Goal: Use online tool/utility: Use online tool/utility

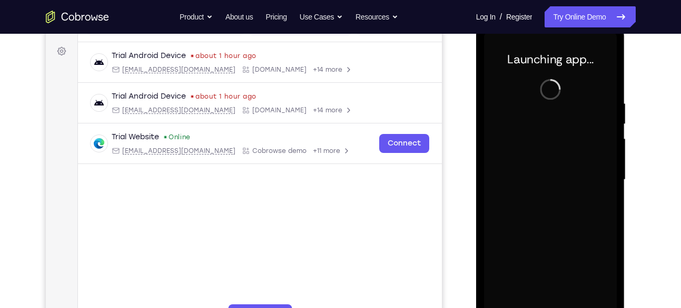
scroll to position [241, 0]
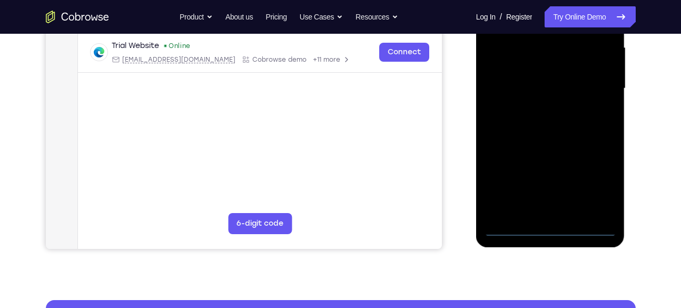
click at [551, 229] on div at bounding box center [550, 88] width 133 height 295
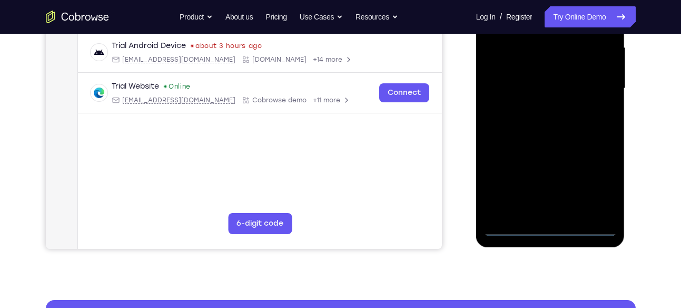
click at [598, 185] on div at bounding box center [550, 88] width 133 height 295
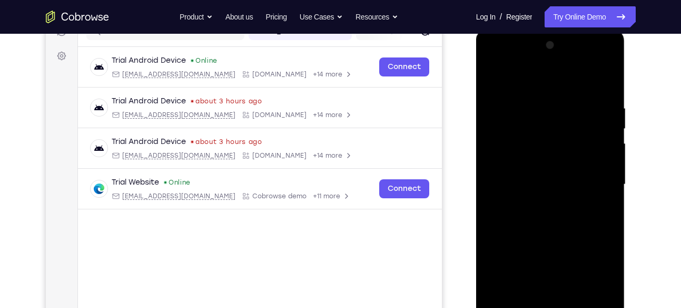
scroll to position [145, 0]
click at [496, 64] on div at bounding box center [550, 184] width 133 height 295
click at [601, 183] on div at bounding box center [550, 184] width 133 height 295
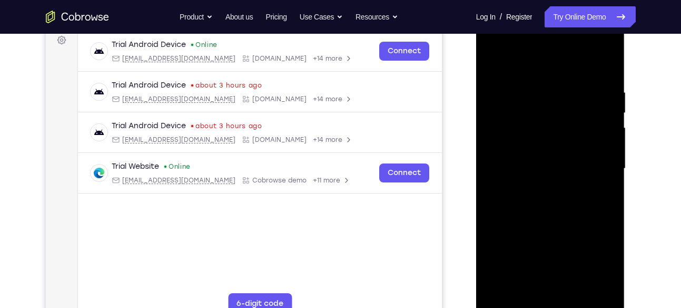
scroll to position [162, 0]
click at [536, 188] on div at bounding box center [550, 168] width 133 height 295
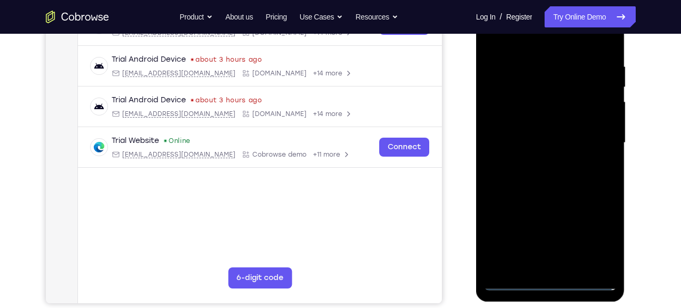
scroll to position [186, 0]
click at [514, 141] on div at bounding box center [550, 143] width 133 height 295
click at [514, 126] on div at bounding box center [550, 143] width 133 height 295
click at [509, 145] on div at bounding box center [550, 143] width 133 height 295
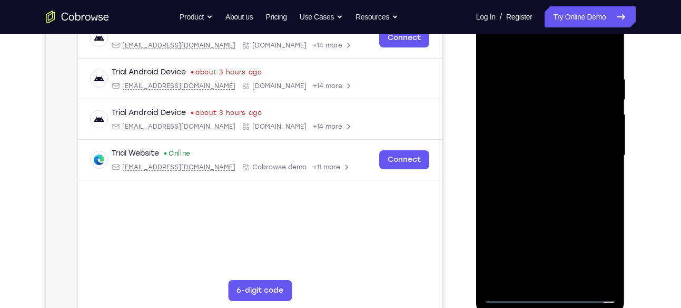
scroll to position [164, 0]
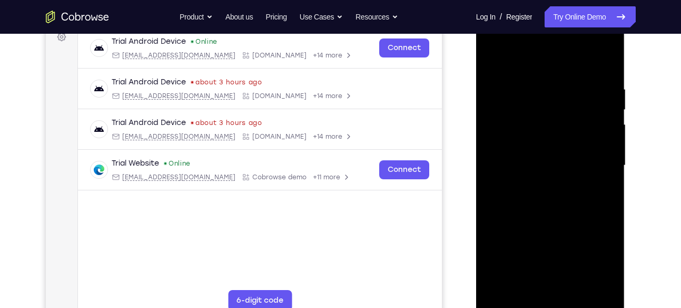
click at [551, 206] on div at bounding box center [550, 165] width 133 height 295
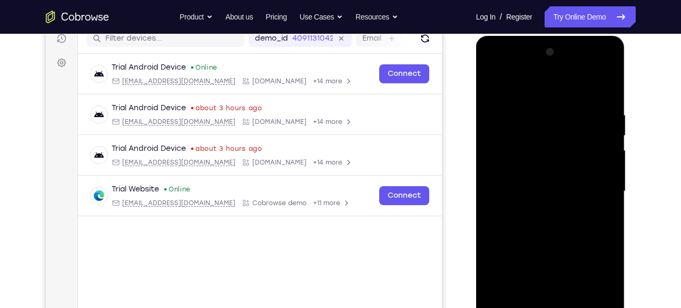
drag, startPoint x: 551, startPoint y: 92, endPoint x: 551, endPoint y: 41, distance: 50.6
click at [551, 41] on div at bounding box center [550, 193] width 149 height 314
click at [541, 117] on div at bounding box center [550, 191] width 133 height 295
click at [601, 95] on div at bounding box center [550, 191] width 133 height 295
click at [590, 103] on div at bounding box center [550, 191] width 133 height 295
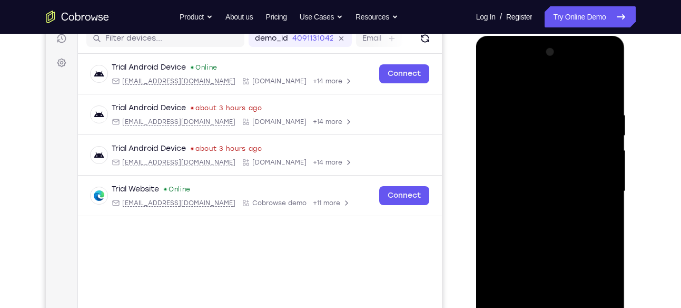
click at [602, 86] on div at bounding box center [550, 191] width 133 height 295
click at [559, 111] on div at bounding box center [550, 191] width 133 height 295
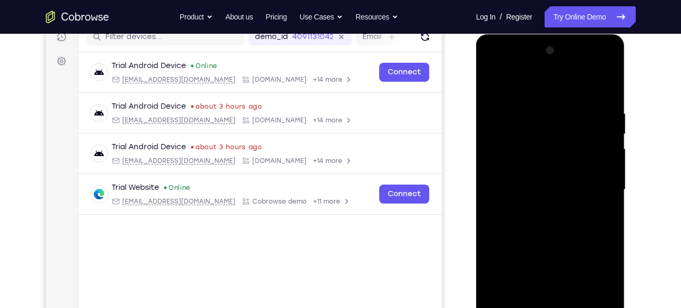
click at [593, 121] on div at bounding box center [550, 189] width 133 height 295
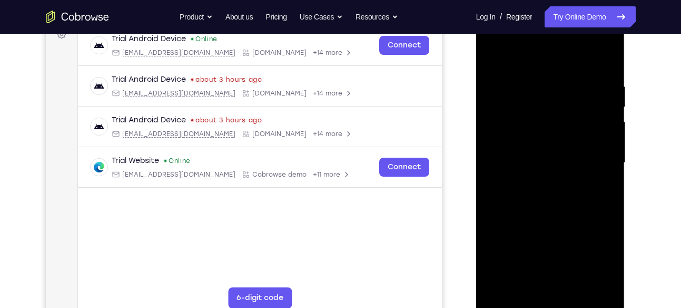
scroll to position [166, 0]
click at [603, 67] on div at bounding box center [550, 163] width 133 height 295
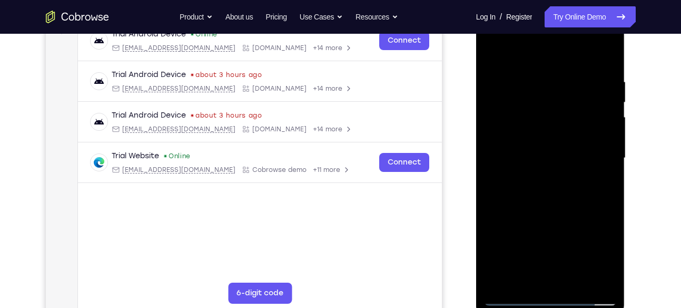
scroll to position [232, 0]
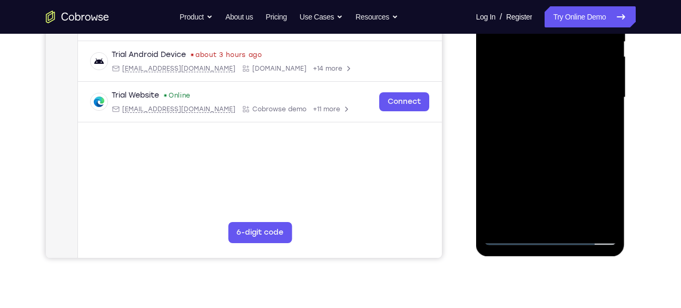
click at [609, 208] on div at bounding box center [550, 97] width 133 height 295
click at [571, 224] on div at bounding box center [550, 97] width 133 height 295
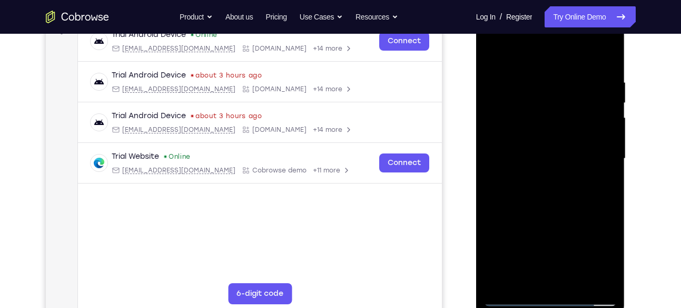
scroll to position [171, 0]
click at [546, 213] on div at bounding box center [550, 159] width 133 height 295
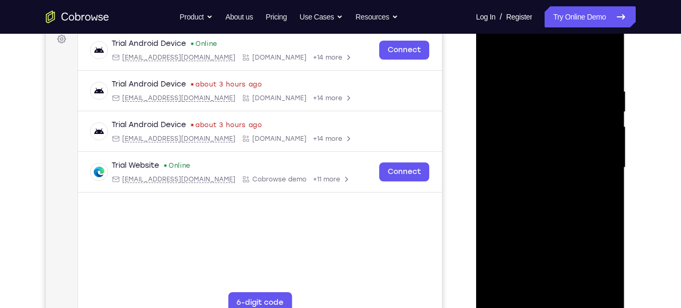
click at [610, 109] on div at bounding box center [550, 167] width 133 height 295
click at [609, 110] on div at bounding box center [550, 167] width 133 height 295
click at [607, 112] on div at bounding box center [550, 167] width 133 height 295
click at [491, 112] on div at bounding box center [550, 167] width 133 height 295
click at [491, 110] on div at bounding box center [550, 167] width 133 height 295
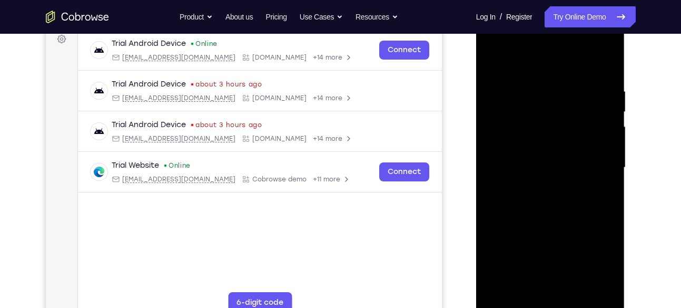
click at [491, 113] on div at bounding box center [550, 167] width 133 height 295
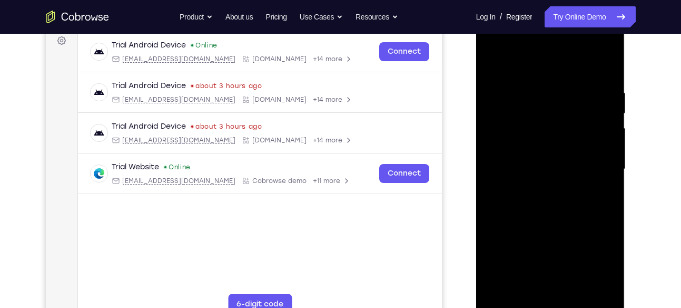
scroll to position [157, 0]
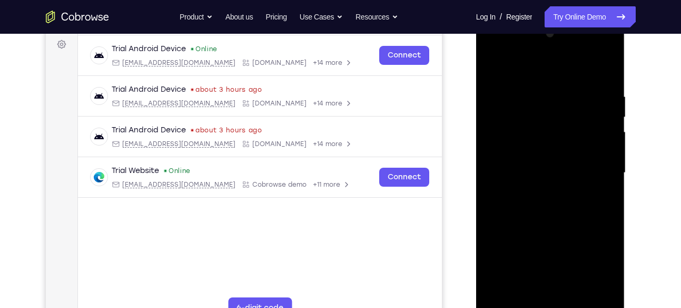
click at [502, 106] on div at bounding box center [550, 172] width 133 height 295
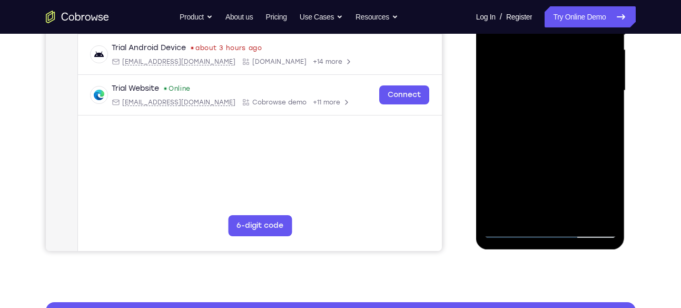
scroll to position [241, 0]
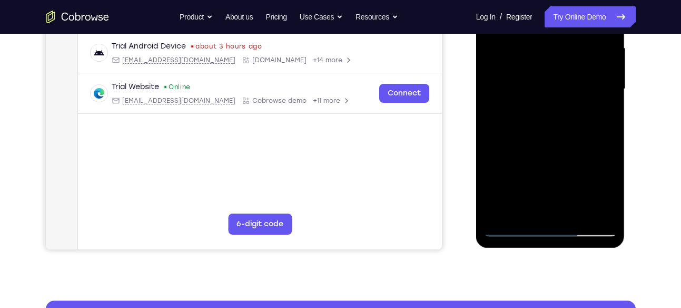
click at [606, 195] on div at bounding box center [550, 89] width 133 height 295
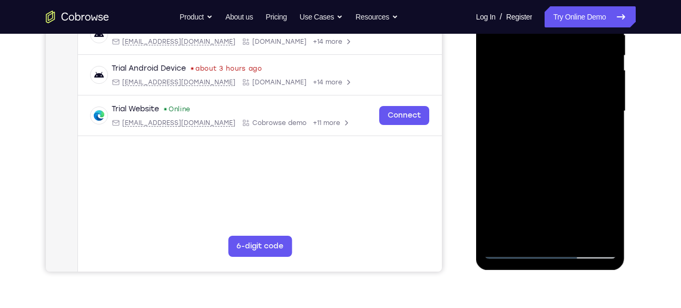
scroll to position [215, 0]
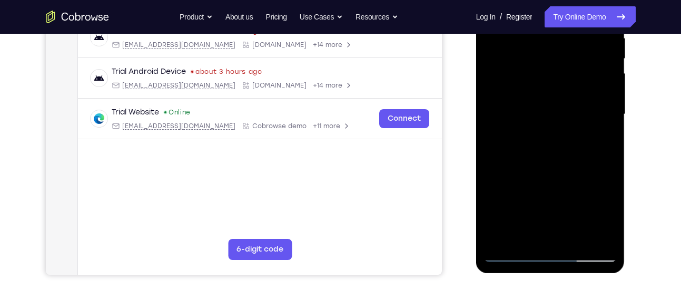
click at [609, 214] on div at bounding box center [550, 114] width 133 height 295
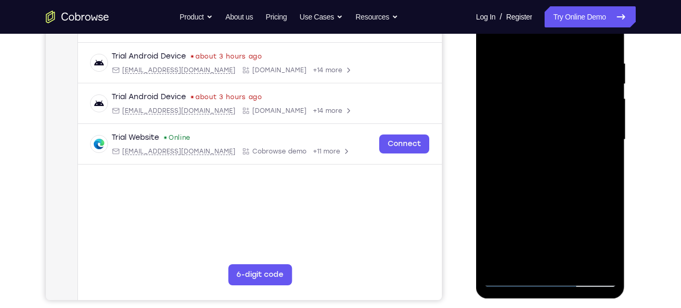
scroll to position [190, 0]
click at [607, 238] on div at bounding box center [550, 140] width 133 height 295
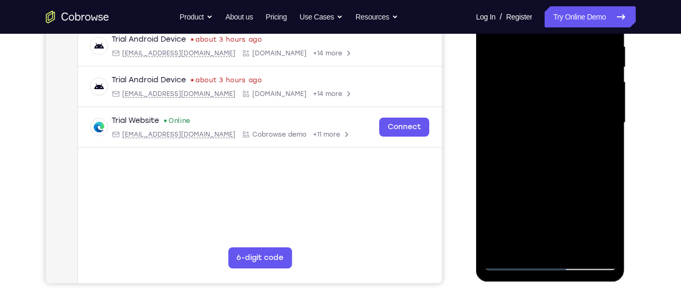
click at [608, 227] on div at bounding box center [550, 122] width 133 height 295
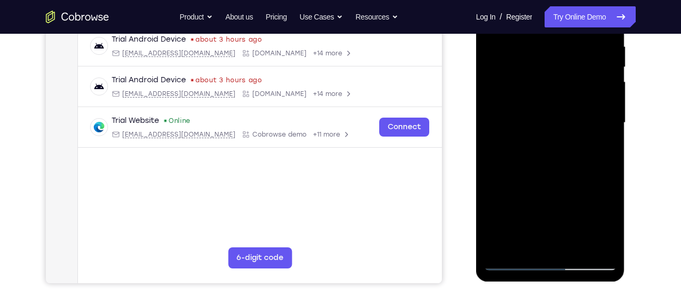
click at [608, 227] on div at bounding box center [550, 122] width 133 height 295
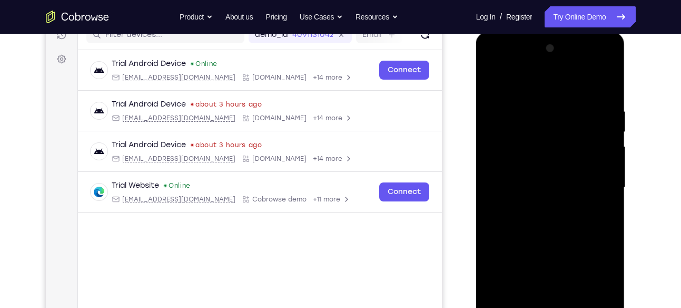
scroll to position [141, 0]
click at [494, 85] on div at bounding box center [550, 188] width 133 height 295
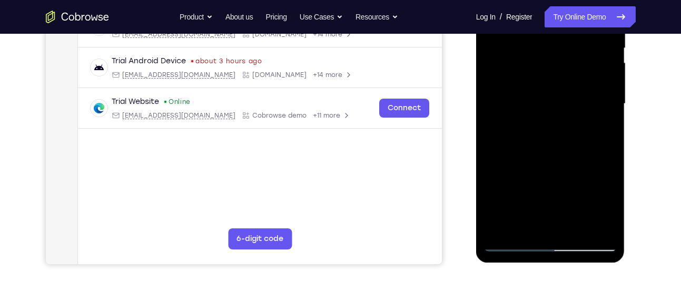
scroll to position [260, 0]
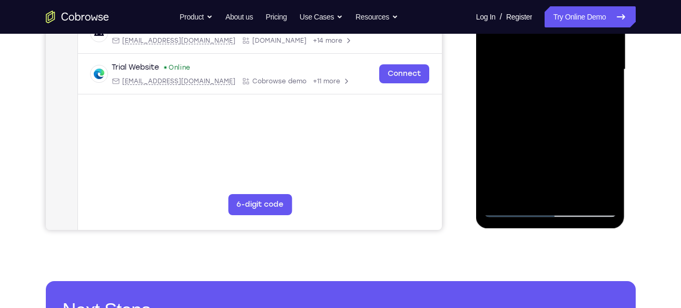
click at [509, 210] on div at bounding box center [550, 69] width 133 height 295
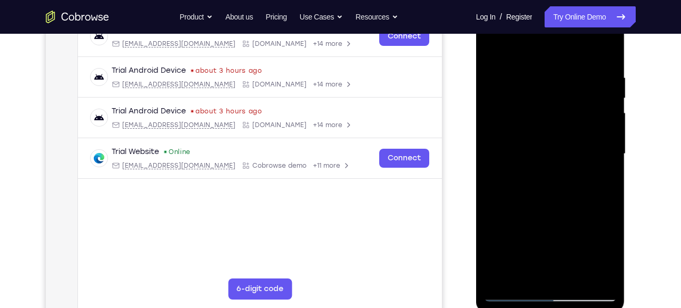
scroll to position [175, 0]
drag, startPoint x: 534, startPoint y: 200, endPoint x: 546, endPoint y: 128, distance: 72.5
click at [546, 128] on div at bounding box center [550, 154] width 133 height 295
drag, startPoint x: 549, startPoint y: 217, endPoint x: 545, endPoint y: 120, distance: 97.5
click at [545, 120] on div at bounding box center [550, 154] width 133 height 295
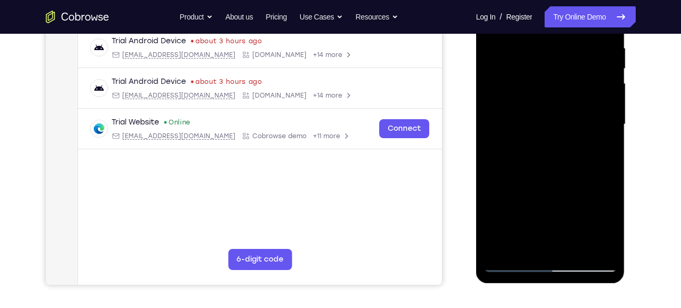
scroll to position [206, 0]
drag, startPoint x: 562, startPoint y: 206, endPoint x: 561, endPoint y: 159, distance: 46.9
click at [561, 159] on div at bounding box center [550, 123] width 133 height 295
drag, startPoint x: 556, startPoint y: 168, endPoint x: 539, endPoint y: 67, distance: 102.4
click at [539, 67] on div at bounding box center [550, 123] width 133 height 295
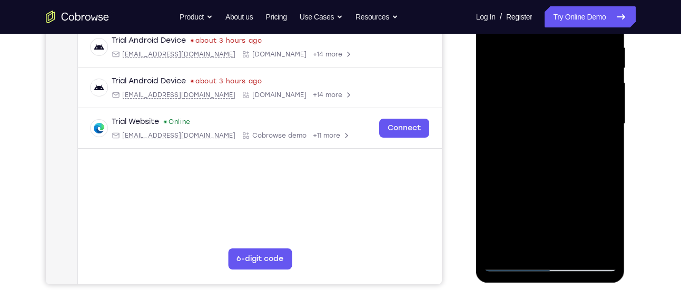
drag, startPoint x: 554, startPoint y: 100, endPoint x: 558, endPoint y: 162, distance: 61.8
click at [558, 162] on div at bounding box center [550, 123] width 133 height 295
drag, startPoint x: 565, startPoint y: 120, endPoint x: 562, endPoint y: 166, distance: 46.4
click at [562, 166] on div at bounding box center [550, 123] width 133 height 295
drag, startPoint x: 565, startPoint y: 121, endPoint x: 570, endPoint y: 180, distance: 59.2
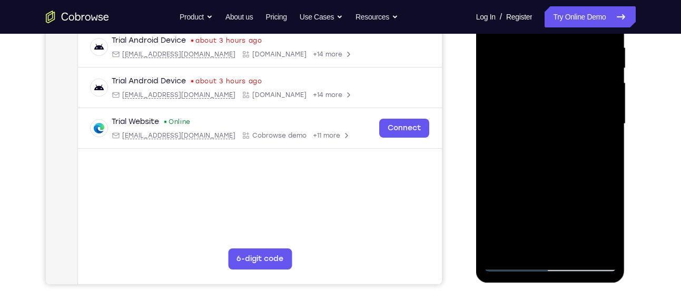
click at [570, 180] on div at bounding box center [550, 123] width 133 height 295
click at [610, 110] on div at bounding box center [550, 123] width 133 height 295
click at [608, 120] on div at bounding box center [550, 123] width 133 height 295
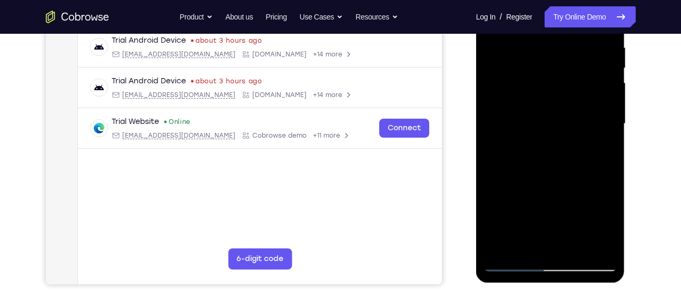
drag, startPoint x: 577, startPoint y: 184, endPoint x: 572, endPoint y: 103, distance: 81.2
click at [572, 103] on div at bounding box center [550, 123] width 133 height 295
drag, startPoint x: 570, startPoint y: 168, endPoint x: 568, endPoint y: 41, distance: 127.5
click at [568, 41] on div at bounding box center [550, 123] width 133 height 295
drag, startPoint x: 545, startPoint y: 130, endPoint x: 547, endPoint y: 88, distance: 42.2
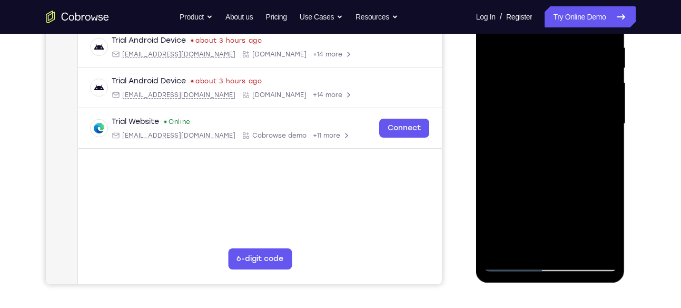
click at [547, 88] on div at bounding box center [550, 123] width 133 height 295
drag, startPoint x: 537, startPoint y: 190, endPoint x: 543, endPoint y: 147, distance: 43.1
click at [543, 147] on div at bounding box center [550, 123] width 133 height 295
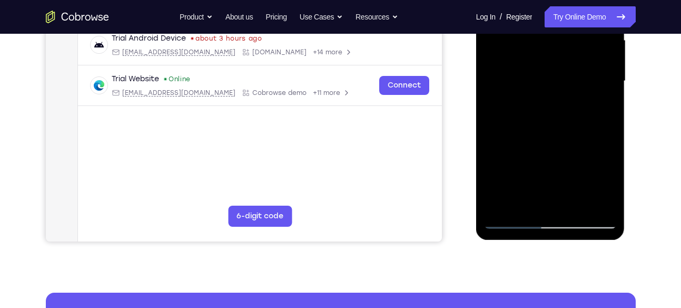
scroll to position [250, 0]
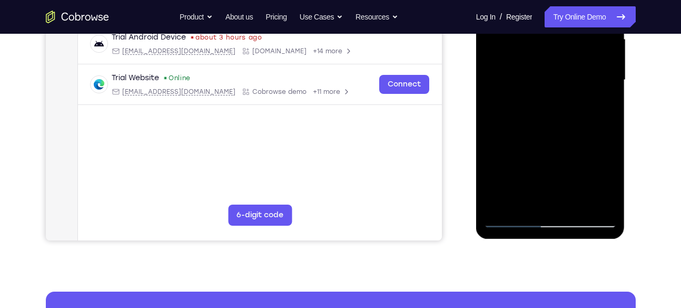
click at [601, 209] on div at bounding box center [550, 80] width 133 height 295
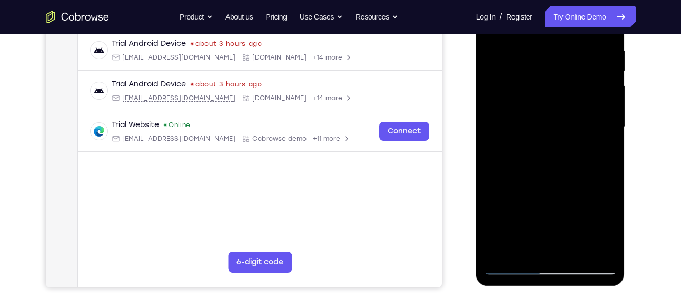
scroll to position [202, 0]
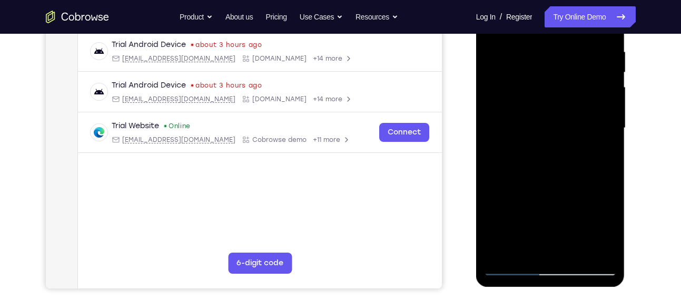
click at [550, 113] on div at bounding box center [550, 128] width 133 height 295
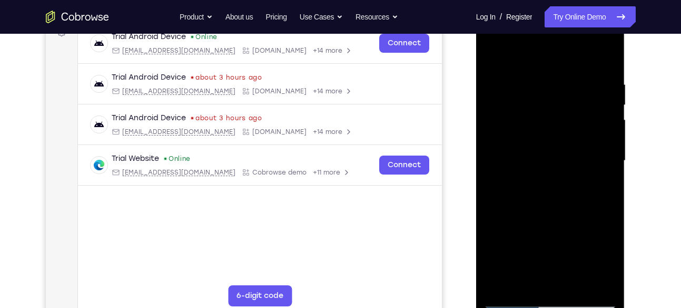
scroll to position [156, 0]
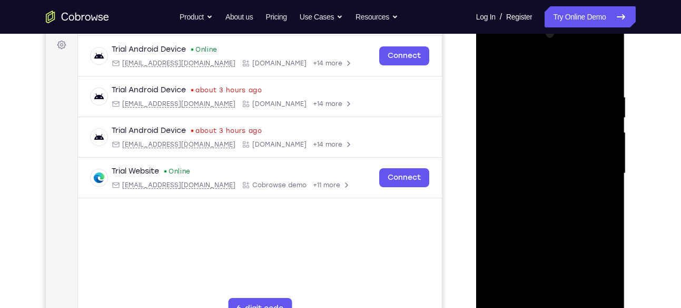
drag, startPoint x: 539, startPoint y: 118, endPoint x: 528, endPoint y: 171, distance: 53.8
click at [528, 171] on div at bounding box center [550, 173] width 133 height 295
click at [498, 71] on div at bounding box center [550, 173] width 133 height 295
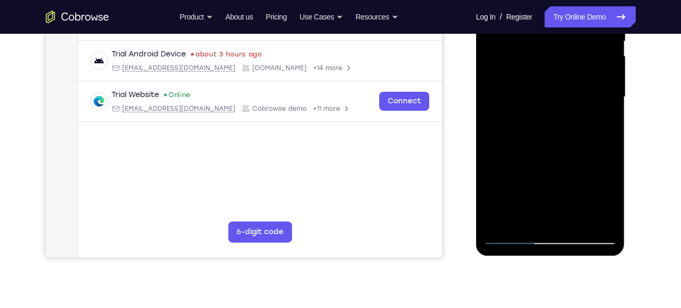
scroll to position [234, 0]
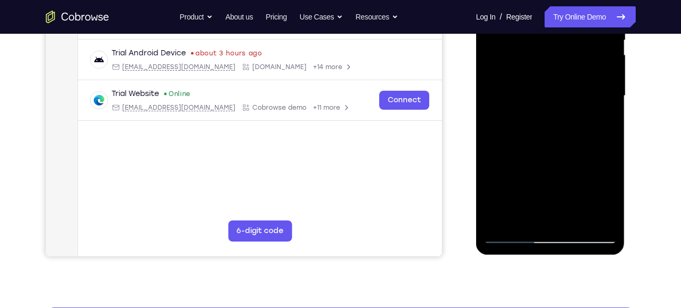
click at [571, 223] on div at bounding box center [550, 95] width 133 height 295
drag, startPoint x: 565, startPoint y: 177, endPoint x: 600, endPoint y: 114, distance: 72.2
click at [600, 114] on div at bounding box center [550, 95] width 133 height 295
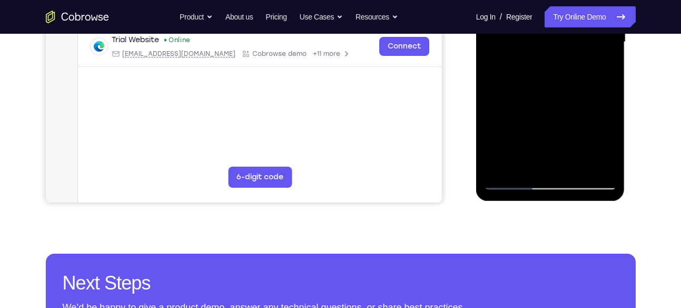
scroll to position [289, 0]
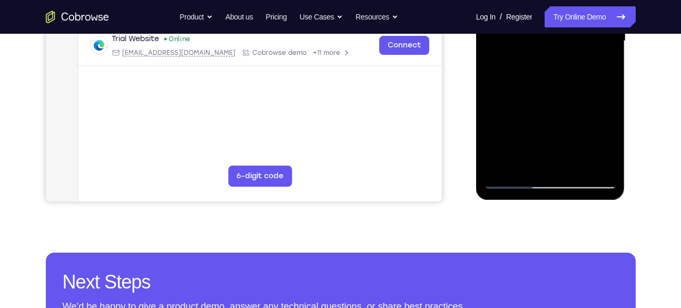
click at [511, 177] on div at bounding box center [550, 41] width 133 height 295
click at [527, 169] on div at bounding box center [550, 41] width 133 height 295
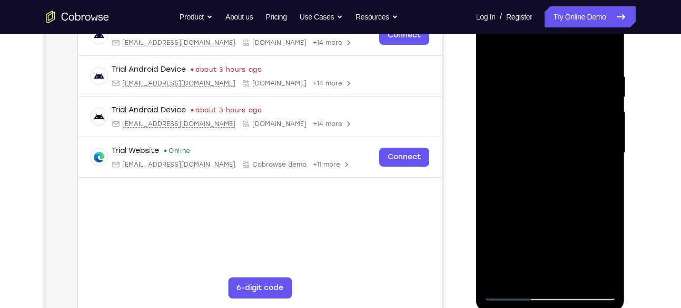
scroll to position [160, 0]
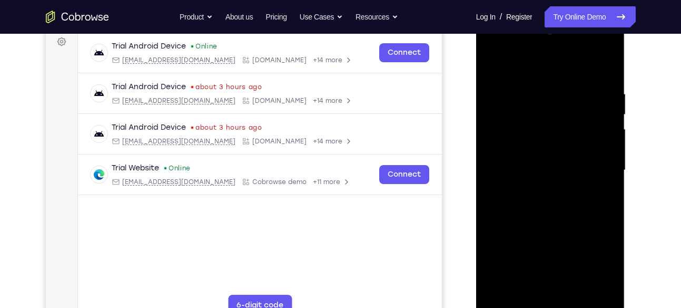
click at [534, 65] on div at bounding box center [550, 170] width 133 height 295
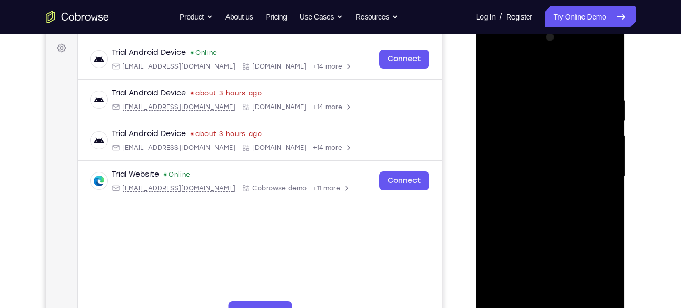
scroll to position [159, 0]
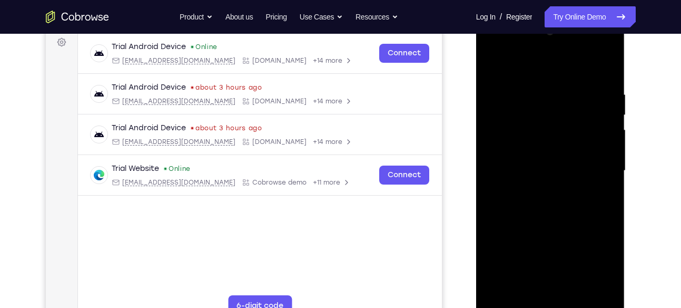
click at [544, 157] on div at bounding box center [550, 170] width 133 height 295
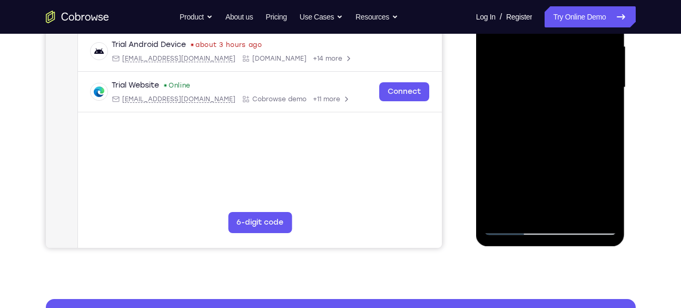
scroll to position [244, 0]
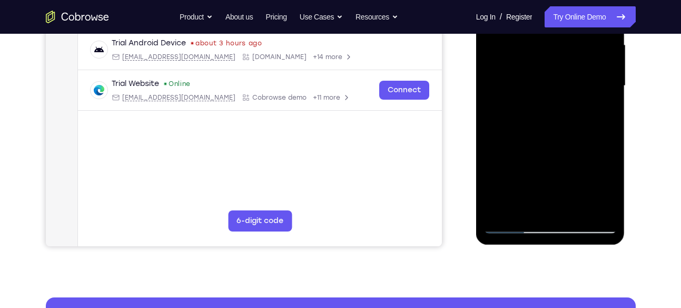
click at [523, 209] on div at bounding box center [550, 85] width 133 height 295
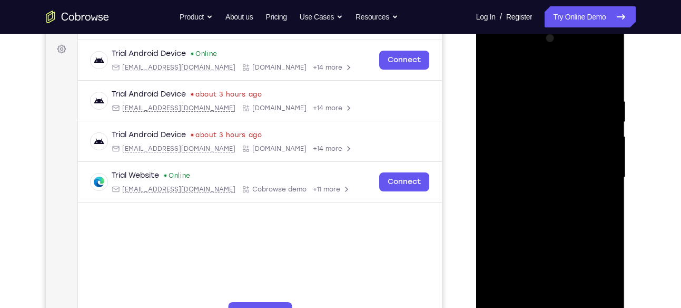
scroll to position [148, 0]
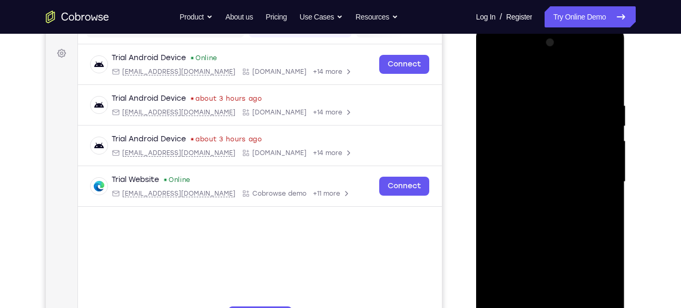
click at [605, 78] on div at bounding box center [550, 181] width 133 height 295
click at [607, 104] on div at bounding box center [550, 181] width 133 height 295
drag, startPoint x: 527, startPoint y: 153, endPoint x: 557, endPoint y: 56, distance: 101.1
click at [557, 56] on div at bounding box center [550, 181] width 133 height 295
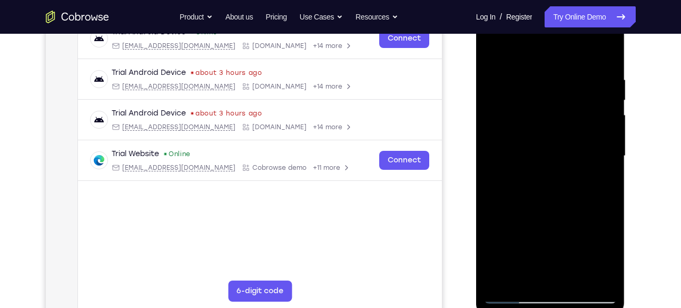
drag, startPoint x: 541, startPoint y: 194, endPoint x: 568, endPoint y: 97, distance: 100.2
click at [568, 97] on div at bounding box center [550, 155] width 133 height 295
drag, startPoint x: 536, startPoint y: 203, endPoint x: 557, endPoint y: 124, distance: 81.7
click at [557, 124] on div at bounding box center [550, 155] width 133 height 295
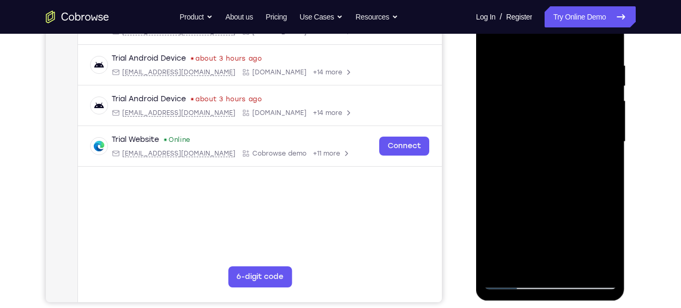
scroll to position [194, 0]
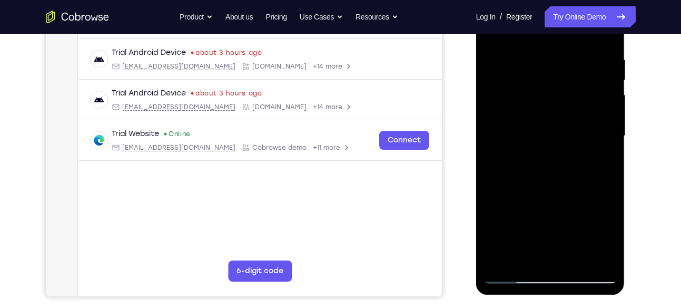
drag, startPoint x: 538, startPoint y: 208, endPoint x: 570, endPoint y: 106, distance: 106.7
click at [570, 106] on div at bounding box center [550, 135] width 133 height 295
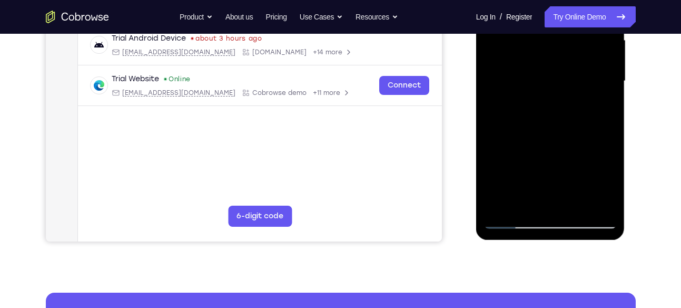
drag, startPoint x: 552, startPoint y: 170, endPoint x: 596, endPoint y: 68, distance: 109.9
click at [596, 68] on div at bounding box center [550, 81] width 133 height 295
click at [531, 177] on div at bounding box center [550, 81] width 133 height 295
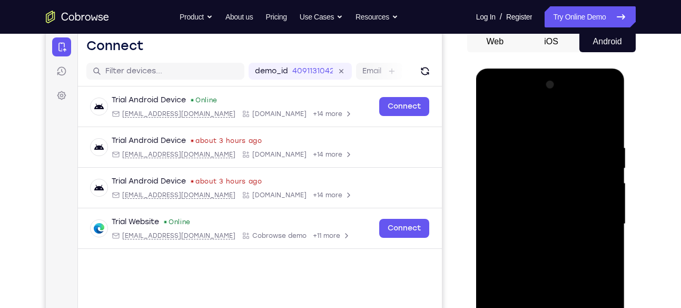
scroll to position [104, 0]
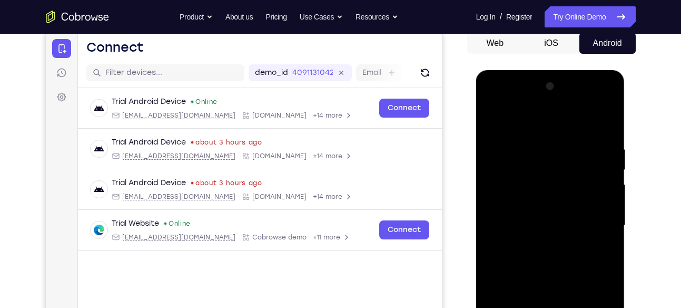
drag, startPoint x: 575, startPoint y: 144, endPoint x: 557, endPoint y: 182, distance: 41.2
click at [557, 182] on div at bounding box center [550, 225] width 133 height 295
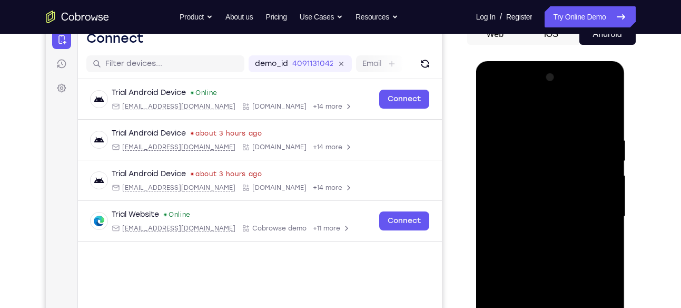
click at [495, 107] on div at bounding box center [550, 216] width 133 height 295
click at [606, 141] on div at bounding box center [550, 216] width 133 height 295
click at [540, 140] on div at bounding box center [550, 216] width 133 height 295
click at [494, 109] on div at bounding box center [550, 216] width 133 height 295
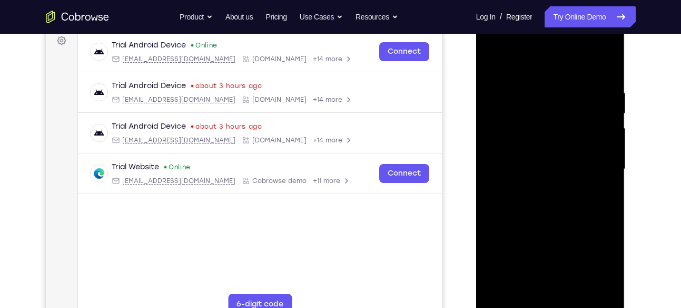
scroll to position [175, 0]
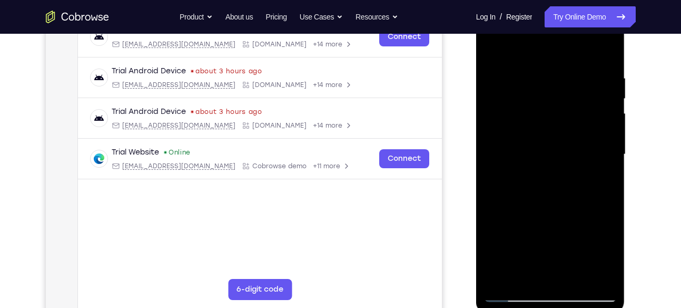
drag, startPoint x: 562, startPoint y: 170, endPoint x: 579, endPoint y: 63, distance: 108.7
click at [579, 63] on div at bounding box center [550, 154] width 133 height 295
drag, startPoint x: 565, startPoint y: 138, endPoint x: 571, endPoint y: 83, distance: 55.1
click at [571, 83] on div at bounding box center [550, 154] width 133 height 295
click at [532, 163] on div at bounding box center [550, 154] width 133 height 295
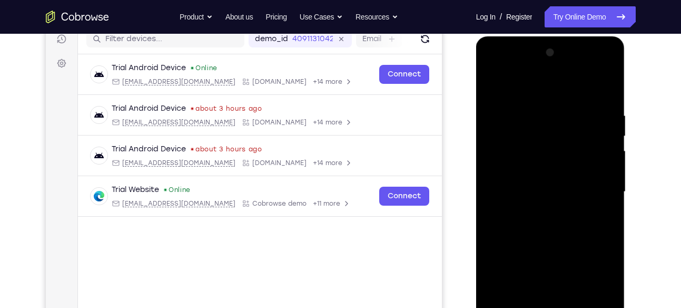
scroll to position [128, 0]
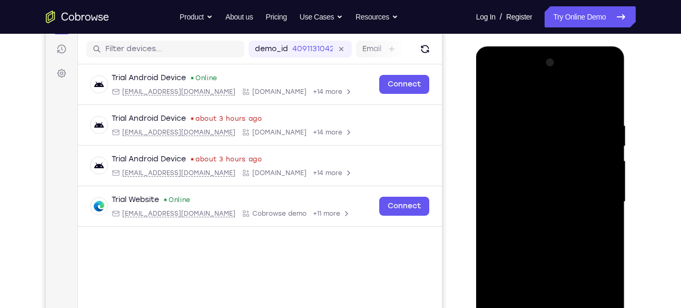
drag, startPoint x: 542, startPoint y: 147, endPoint x: 533, endPoint y: 172, distance: 25.6
click at [533, 172] on div at bounding box center [550, 201] width 133 height 295
click at [491, 96] on div at bounding box center [550, 201] width 133 height 295
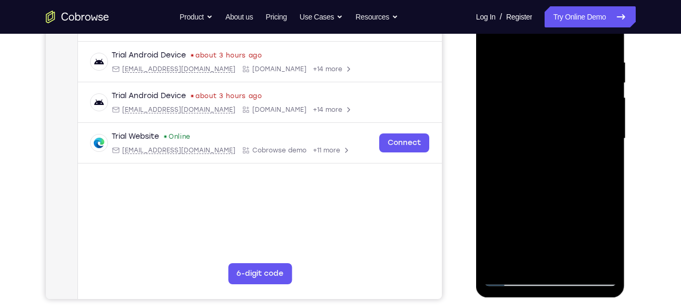
scroll to position [197, 0]
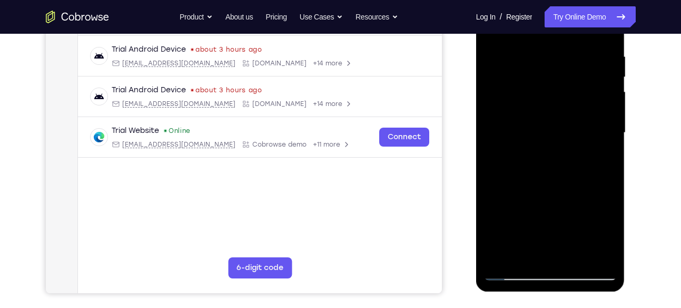
drag, startPoint x: 536, startPoint y: 144, endPoint x: 592, endPoint y: 49, distance: 110.5
click at [592, 49] on div at bounding box center [550, 132] width 133 height 295
click at [525, 131] on div at bounding box center [550, 132] width 133 height 295
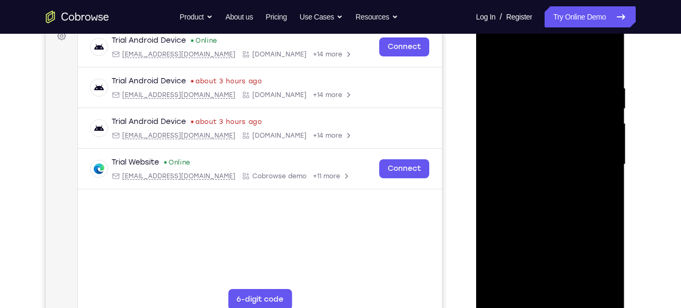
scroll to position [165, 0]
click at [554, 97] on div at bounding box center [550, 164] width 133 height 295
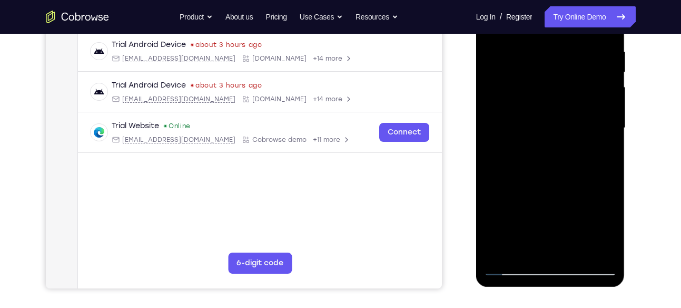
scroll to position [202, 0]
click at [551, 161] on div at bounding box center [550, 127] width 133 height 295
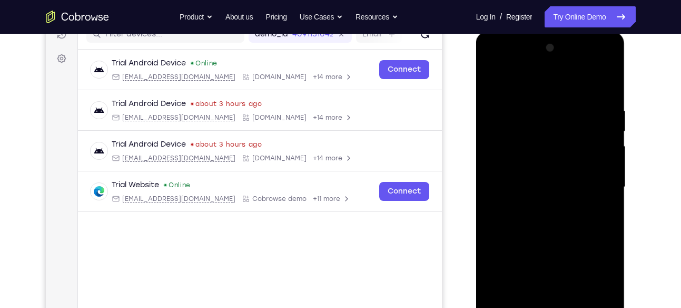
scroll to position [142, 0]
click at [492, 82] on div at bounding box center [550, 188] width 133 height 295
click at [609, 112] on div at bounding box center [550, 188] width 133 height 295
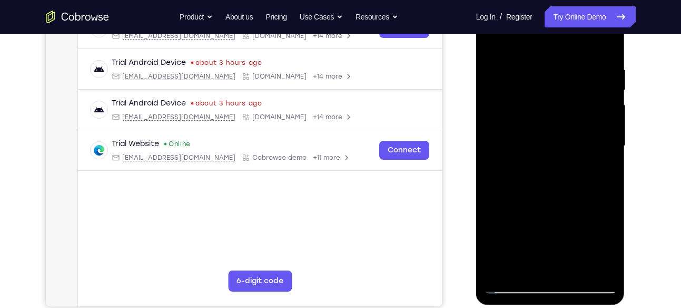
scroll to position [195, 0]
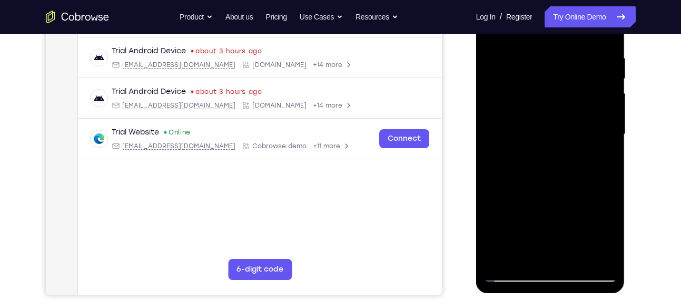
drag, startPoint x: 519, startPoint y: 172, endPoint x: 574, endPoint y: 49, distance: 135.1
click at [574, 49] on div at bounding box center [550, 134] width 133 height 295
drag, startPoint x: 532, startPoint y: 168, endPoint x: 559, endPoint y: 102, distance: 71.6
click at [559, 102] on div at bounding box center [550, 134] width 133 height 295
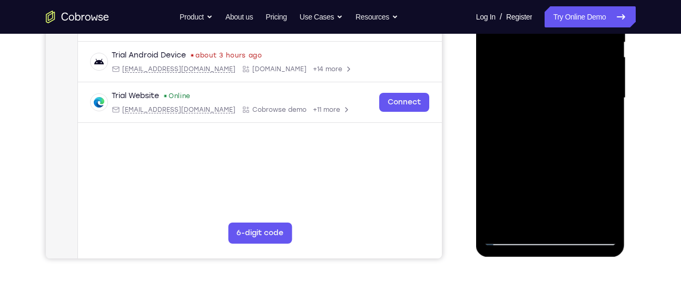
scroll to position [232, 0]
drag, startPoint x: 534, startPoint y: 169, endPoint x: 552, endPoint y: 114, distance: 57.3
click at [552, 114] on div at bounding box center [550, 97] width 133 height 295
click at [559, 196] on div at bounding box center [550, 97] width 133 height 295
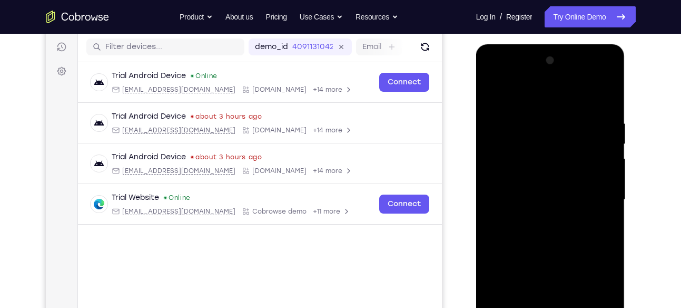
scroll to position [125, 0]
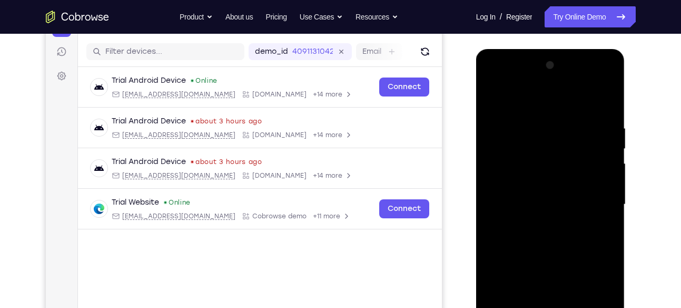
drag, startPoint x: 560, startPoint y: 112, endPoint x: 556, endPoint y: 134, distance: 22.5
click at [556, 134] on div at bounding box center [550, 204] width 133 height 295
click at [556, 124] on div at bounding box center [550, 204] width 133 height 295
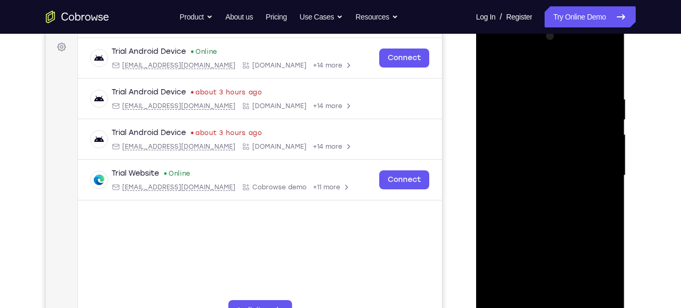
scroll to position [171, 0]
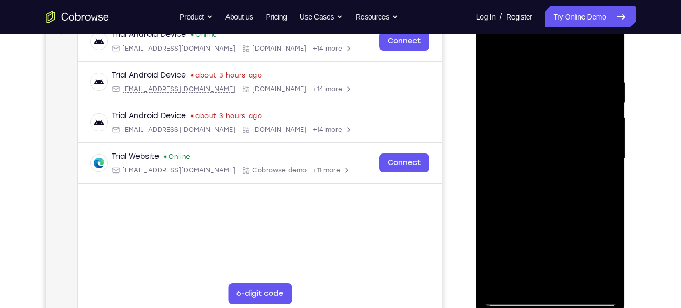
click at [546, 197] on div at bounding box center [550, 158] width 133 height 295
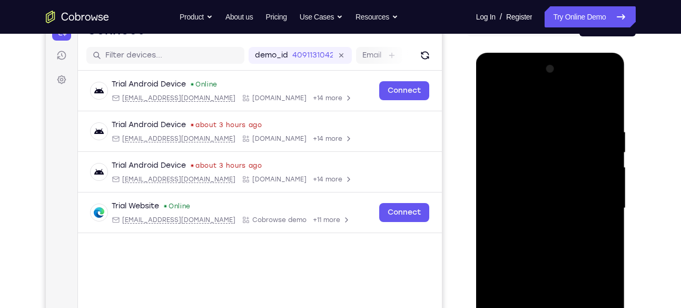
scroll to position [121, 0]
click at [494, 101] on div at bounding box center [550, 208] width 133 height 295
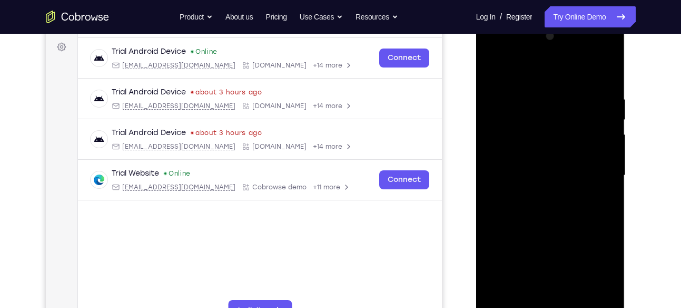
drag, startPoint x: 533, startPoint y: 173, endPoint x: 559, endPoint y: 67, distance: 108.4
click at [559, 67] on div at bounding box center [550, 175] width 133 height 295
drag, startPoint x: 540, startPoint y: 174, endPoint x: 557, endPoint y: 100, distance: 76.1
click at [557, 100] on div at bounding box center [550, 175] width 133 height 295
click at [532, 182] on div at bounding box center [550, 175] width 133 height 295
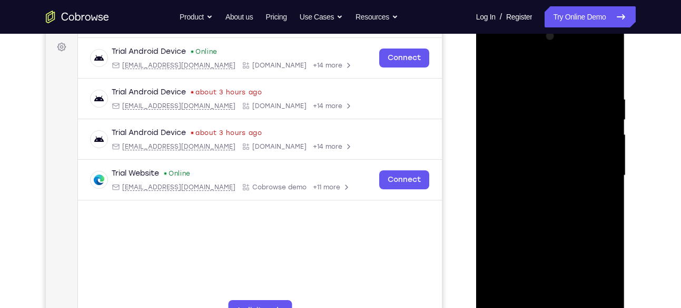
scroll to position [131, 0]
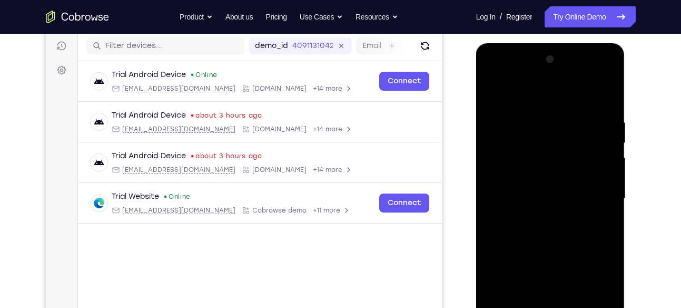
drag, startPoint x: 556, startPoint y: 121, endPoint x: 543, endPoint y: 169, distance: 49.6
click at [543, 169] on div at bounding box center [550, 198] width 133 height 295
click at [556, 126] on div at bounding box center [550, 198] width 133 height 295
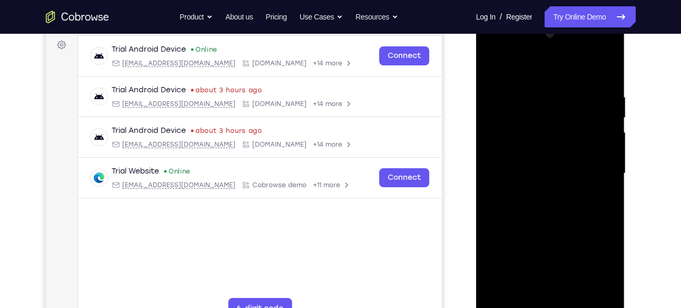
scroll to position [164, 0]
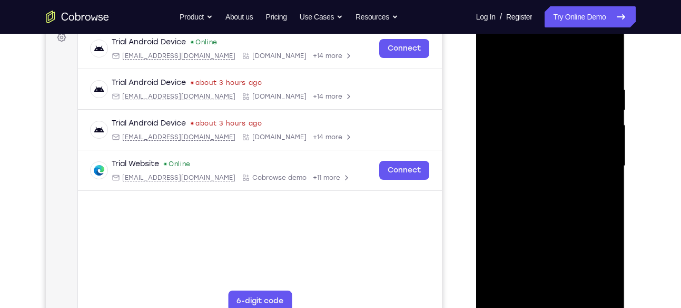
click at [547, 203] on div at bounding box center [550, 165] width 133 height 295
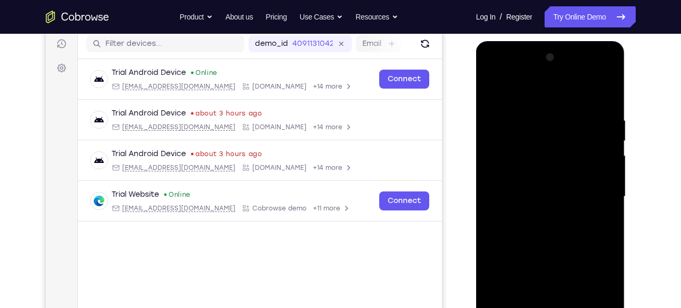
scroll to position [123, 0]
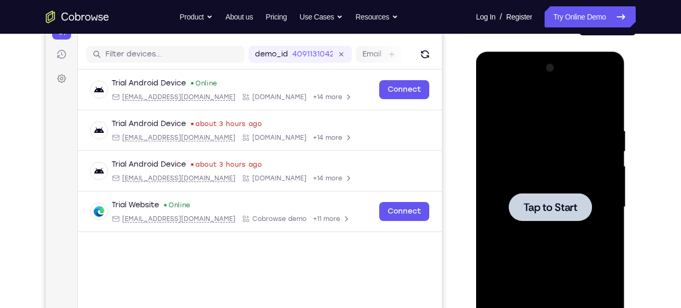
click at [511, 125] on div at bounding box center [550, 207] width 133 height 295
